Goal: Task Accomplishment & Management: Use online tool/utility

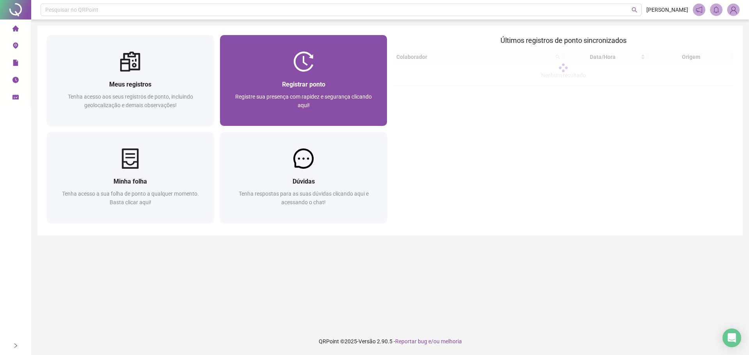
click at [306, 63] on img at bounding box center [303, 61] width 20 height 20
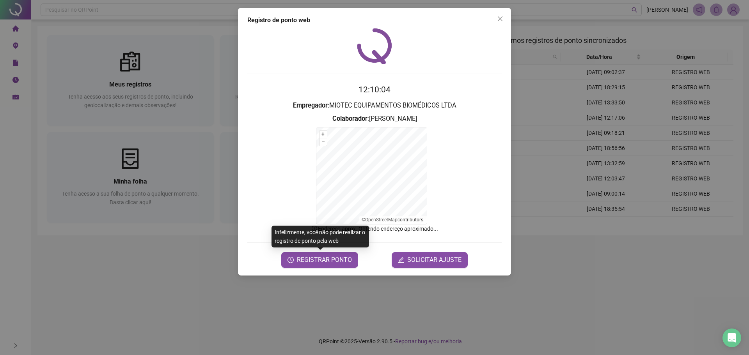
click at [334, 268] on div "Registro de ponto web 12:10:04 Empregador : MIOTEC EQUIPAMENTOS BIOMÉDICOS LTDA…" at bounding box center [374, 142] width 273 height 268
click at [336, 265] on button "REGISTRAR PONTO" at bounding box center [319, 260] width 77 height 16
